Goal: Task Accomplishment & Management: Use online tool/utility

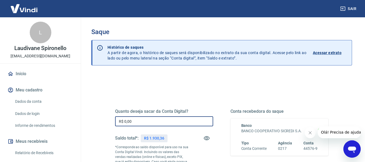
click at [151, 123] on input "R$ 0,00" at bounding box center [164, 121] width 98 height 10
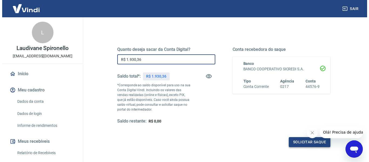
scroll to position [81, 0]
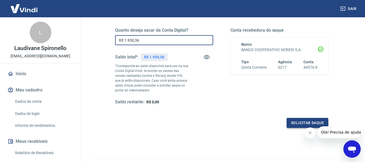
type input "R$ 1.930,36"
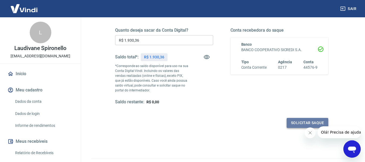
click at [296, 124] on button "Solicitar saque" at bounding box center [307, 123] width 42 height 10
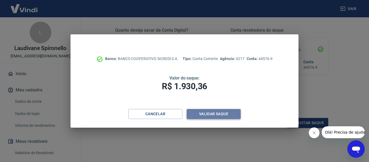
click at [230, 116] on button "Validar saque" at bounding box center [214, 114] width 54 height 10
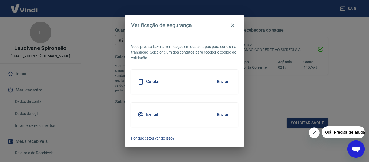
click at [219, 82] on button "Enviar" at bounding box center [223, 81] width 18 height 11
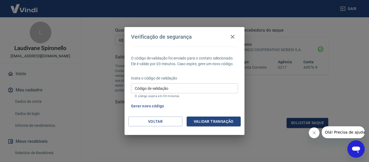
click at [154, 86] on input "Código de validação" at bounding box center [184, 88] width 107 height 10
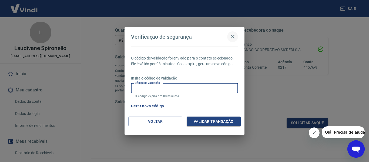
click at [230, 39] on icon "button" at bounding box center [232, 36] width 6 height 6
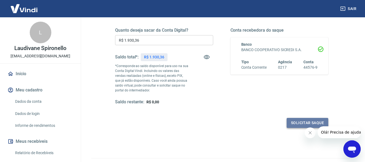
click at [303, 123] on button "Solicitar saque" at bounding box center [307, 123] width 42 height 10
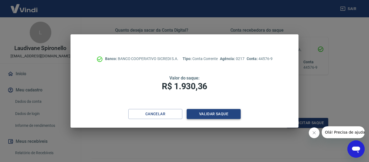
click at [224, 115] on button "Validar saque" at bounding box center [214, 114] width 54 height 10
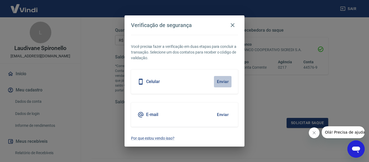
click at [220, 78] on button "Enviar" at bounding box center [223, 81] width 18 height 11
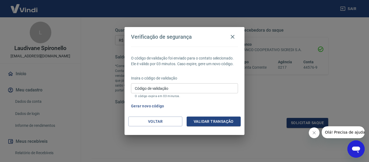
click at [163, 89] on input "Código de validação" at bounding box center [184, 88] width 107 height 10
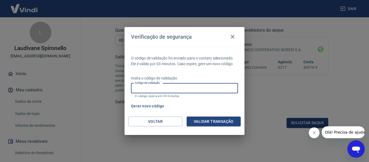
click at [225, 103] on div "Gerar novo código" at bounding box center [183, 106] width 109 height 10
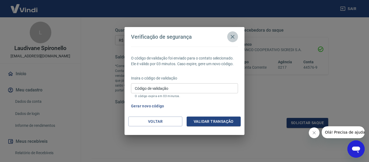
click at [229, 36] on icon "button" at bounding box center [232, 36] width 6 height 6
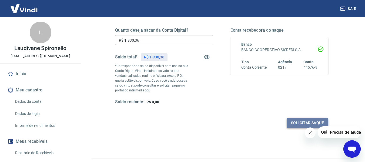
click at [305, 119] on button "Solicitar saque" at bounding box center [307, 123] width 42 height 10
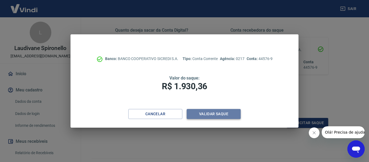
click at [216, 113] on button "Validar saque" at bounding box center [214, 114] width 54 height 10
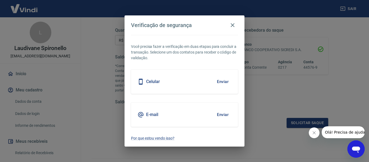
click at [224, 82] on button "Enviar" at bounding box center [223, 81] width 18 height 11
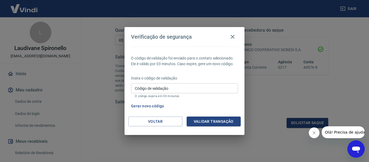
click at [356, 28] on div "Verificação de segurança O código de validação foi enviado para o contato selec…" at bounding box center [184, 81] width 369 height 162
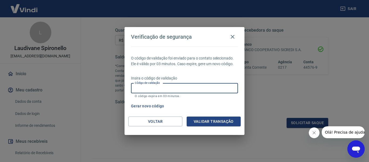
click at [199, 87] on input "Código de validação" at bounding box center [184, 88] width 107 height 10
click at [237, 103] on div "Gerar novo código" at bounding box center [183, 106] width 109 height 10
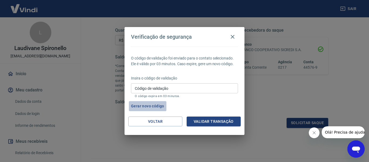
click at [147, 102] on button "Gerar novo código" at bounding box center [148, 106] width 38 height 10
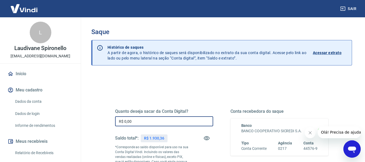
click at [147, 120] on input "R$ 0,00" at bounding box center [164, 121] width 98 height 10
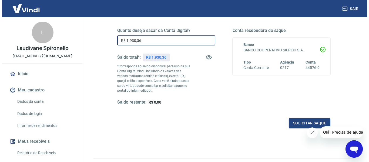
scroll to position [81, 0]
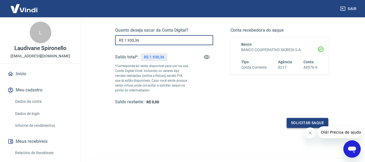
type input "R$ 1.930,36"
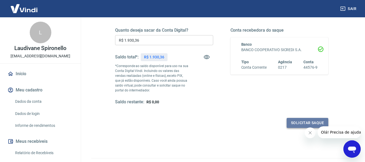
click at [301, 123] on button "Solicitar saque" at bounding box center [307, 123] width 42 height 10
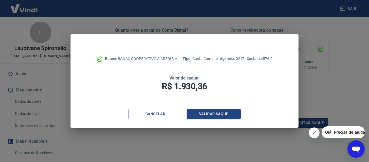
click at [315, 133] on icon "Fechar mensagem da empresa" at bounding box center [314, 132] width 4 height 4
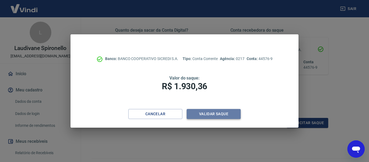
click at [216, 116] on button "Validar saque" at bounding box center [214, 114] width 54 height 10
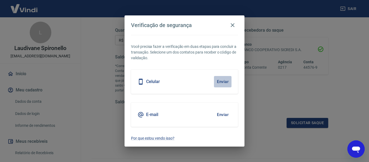
click at [214, 81] on button "Enviar" at bounding box center [223, 81] width 18 height 11
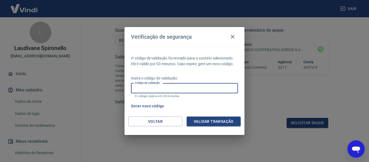
click at [213, 85] on input "Código de validação" at bounding box center [184, 88] width 107 height 10
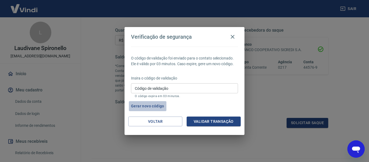
click at [146, 104] on button "Gerar novo código" at bounding box center [148, 106] width 38 height 10
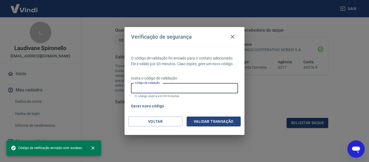
click at [195, 92] on input "Código de validação" at bounding box center [184, 88] width 107 height 10
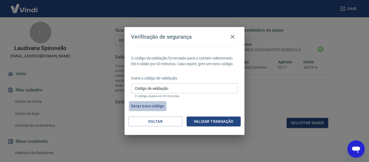
click at [147, 107] on button "Gerar novo código" at bounding box center [148, 106] width 38 height 10
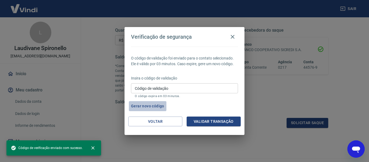
click at [147, 104] on button "Gerar novo código" at bounding box center [148, 106] width 38 height 10
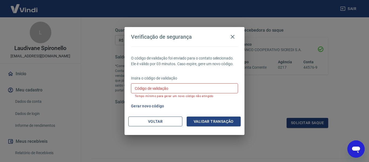
click at [165, 123] on button "Voltar" at bounding box center [155, 121] width 54 height 10
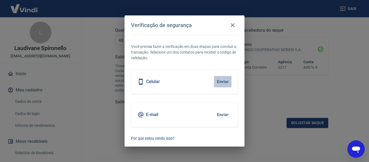
click at [220, 82] on button "Enviar" at bounding box center [223, 81] width 18 height 11
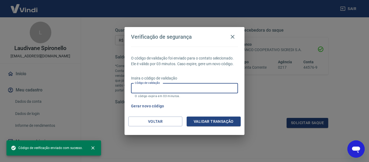
click at [174, 87] on input "Código de validação" at bounding box center [184, 88] width 107 height 10
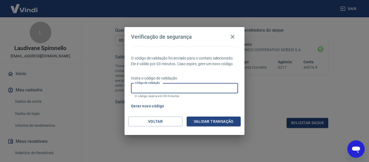
click at [191, 87] on input "Código de validação" at bounding box center [184, 88] width 107 height 10
click at [143, 105] on button "Gerar novo código" at bounding box center [148, 106] width 38 height 10
